Goal: Check status: Check status

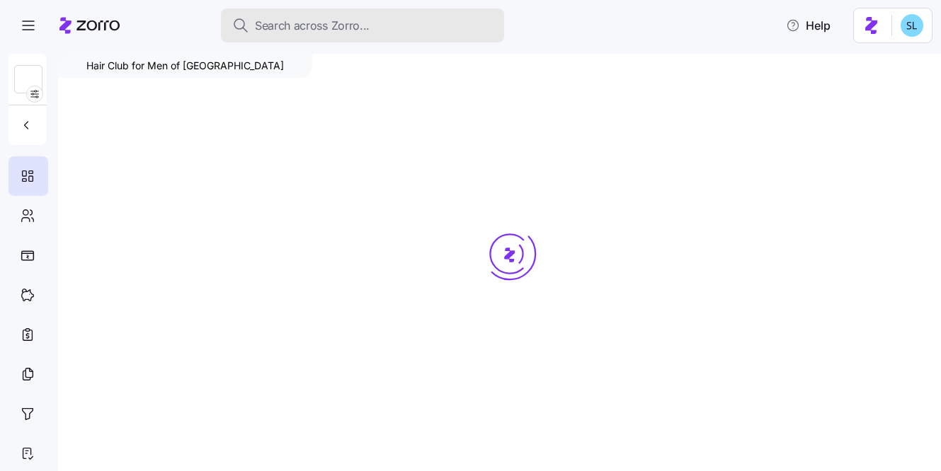
click at [373, 24] on div "Search across Zorro..." at bounding box center [362, 26] width 260 height 18
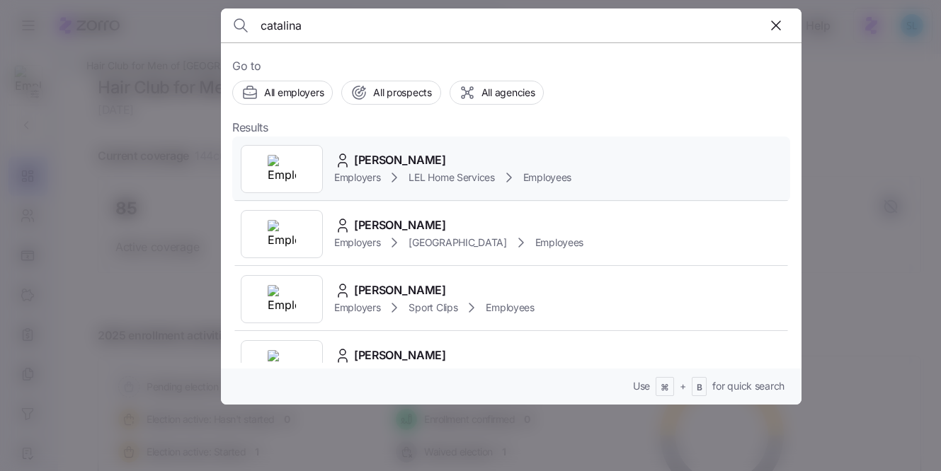
type input "catalina"
click at [406, 164] on span "[PERSON_NAME]" at bounding box center [400, 160] width 92 height 18
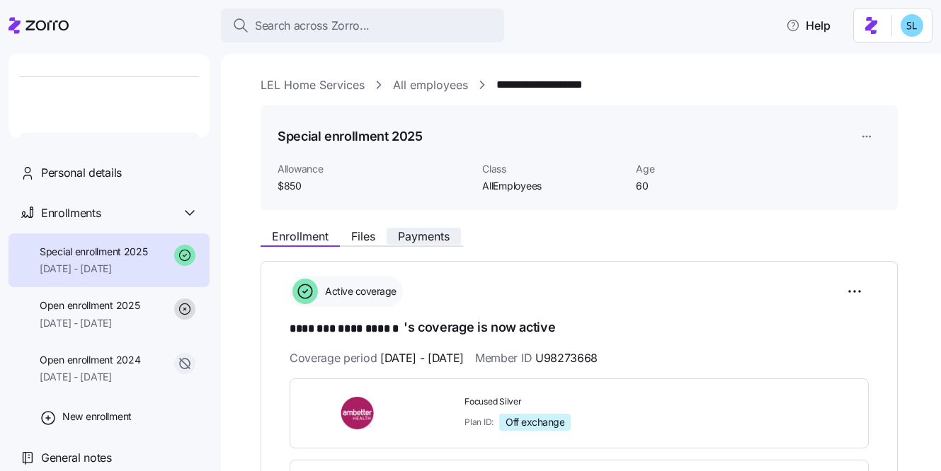
click at [418, 239] on span "Payments" at bounding box center [424, 236] width 52 height 11
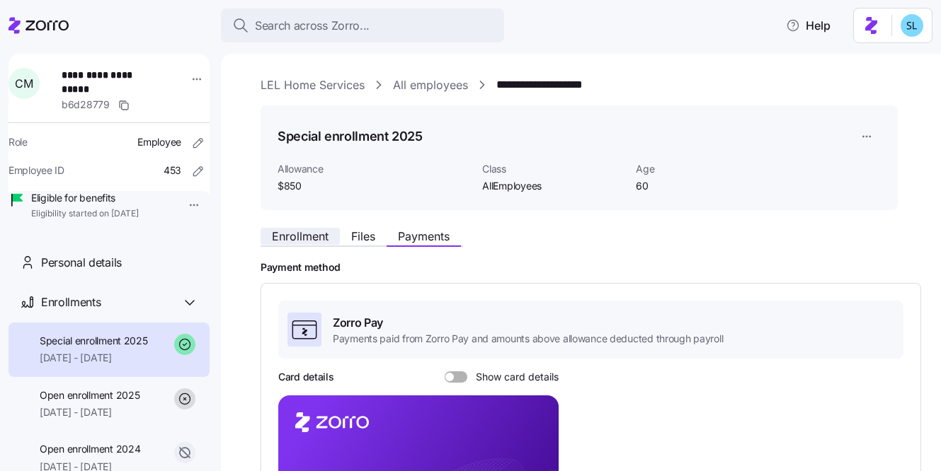
click at [307, 240] on span "Enrollment" at bounding box center [300, 236] width 57 height 11
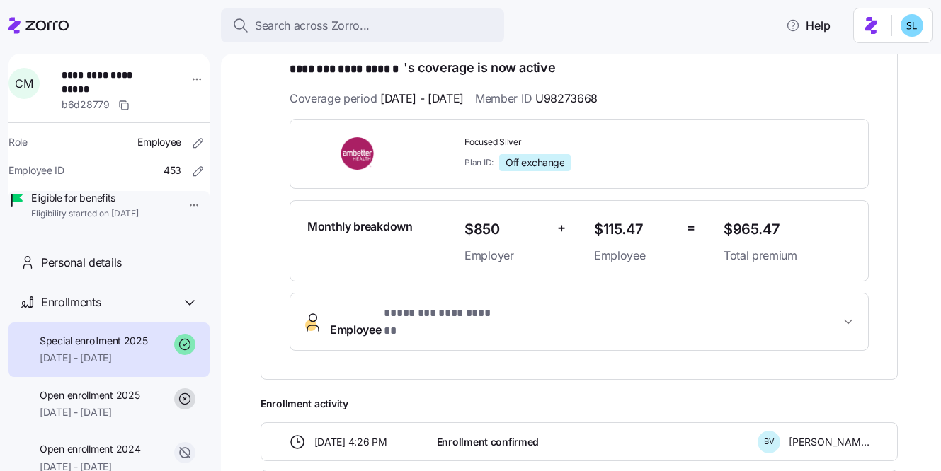
scroll to position [396, 0]
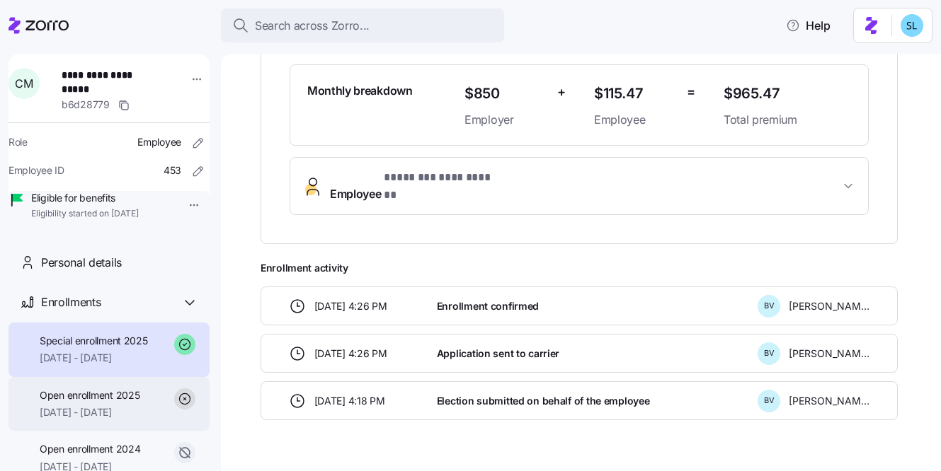
click at [71, 420] on span "[DATE] - [DATE]" at bounding box center [90, 413] width 100 height 14
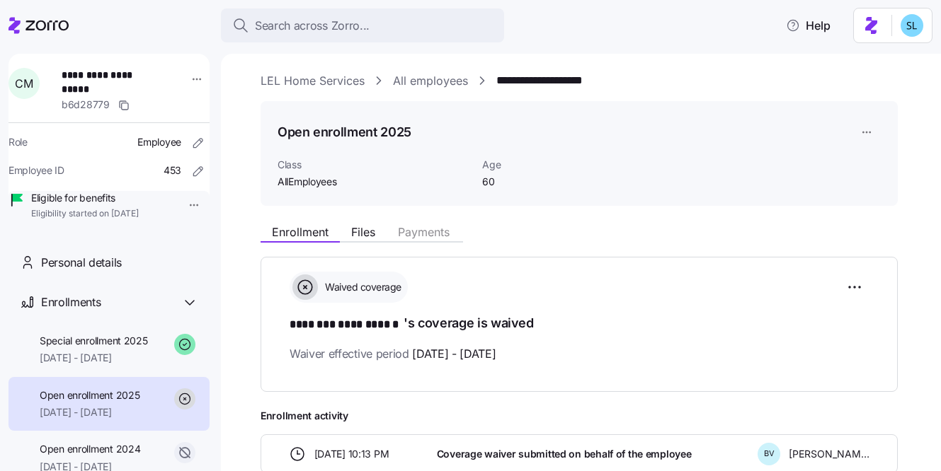
scroll to position [110, 0]
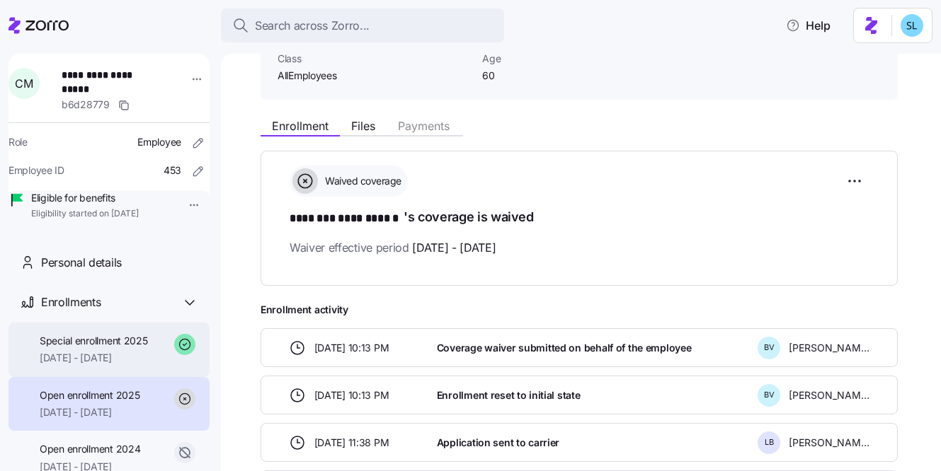
click at [119, 365] on span "[DATE] - [DATE]" at bounding box center [94, 358] width 108 height 14
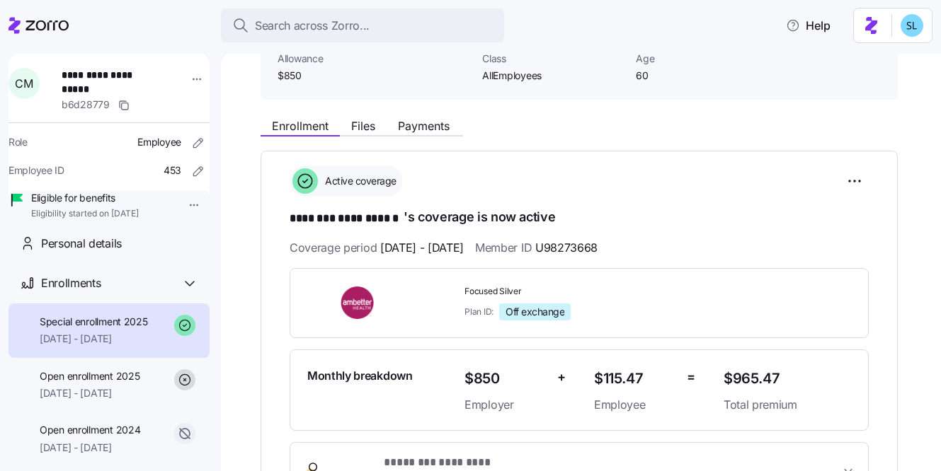
scroll to position [73, 0]
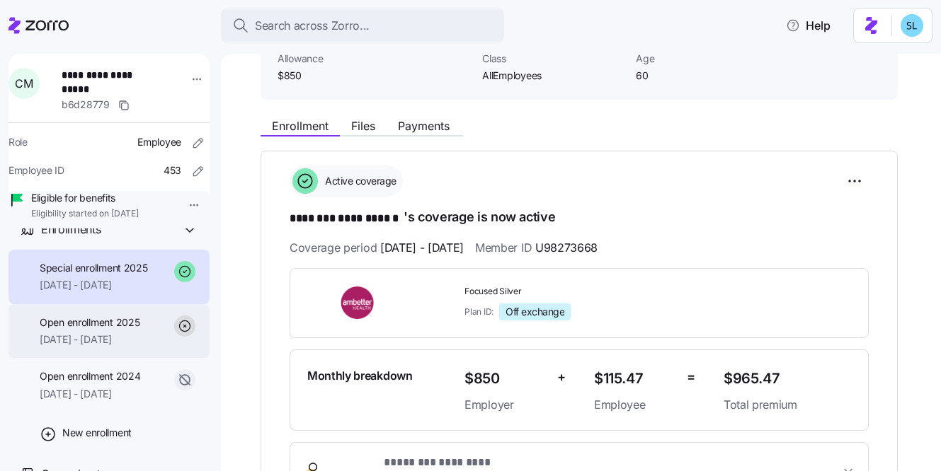
click at [125, 359] on div "Open enrollment 2025 [DATE] - [DATE]" at bounding box center [108, 331] width 201 height 55
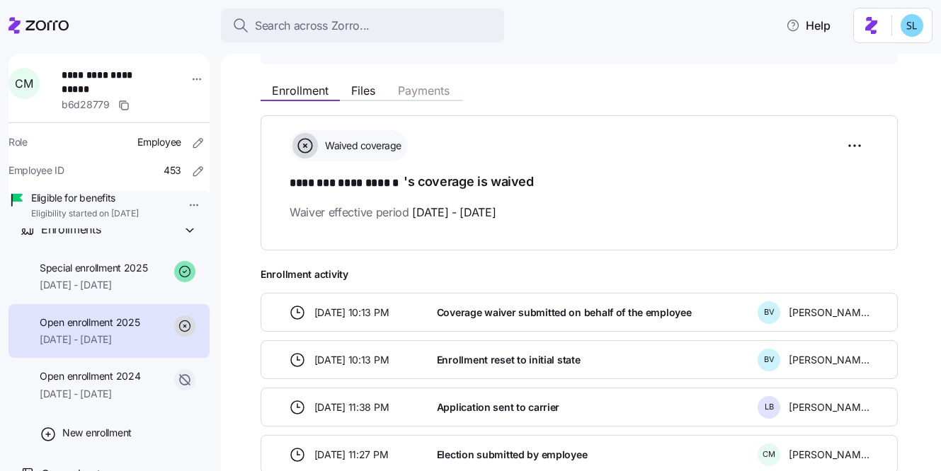
scroll to position [193, 0]
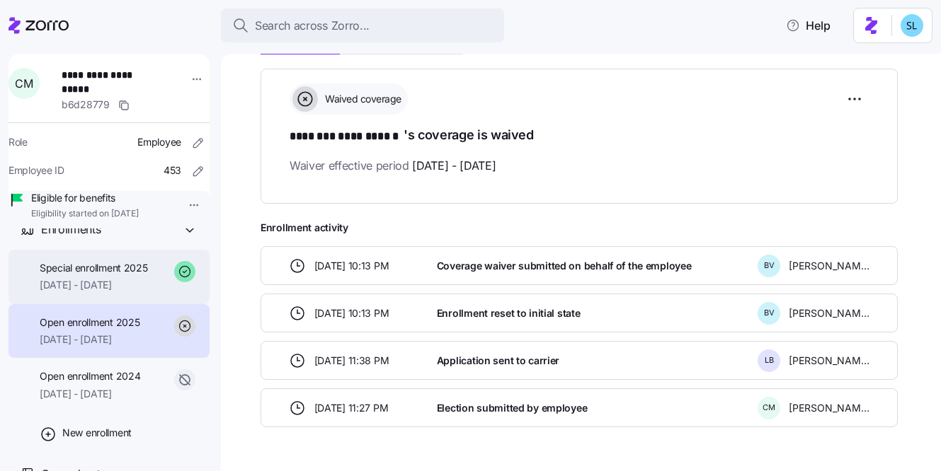
click at [96, 292] on span "[DATE] - [DATE]" at bounding box center [94, 285] width 108 height 14
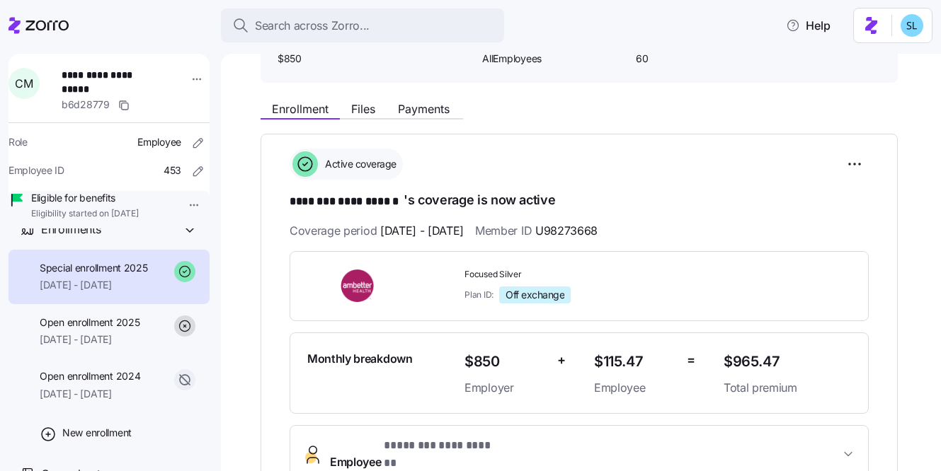
scroll to position [12, 0]
